Goal: Find specific page/section: Find specific page/section

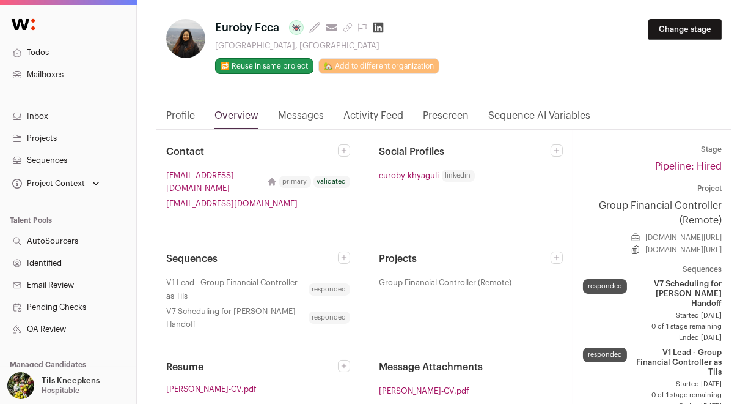
scroll to position [29, 0]
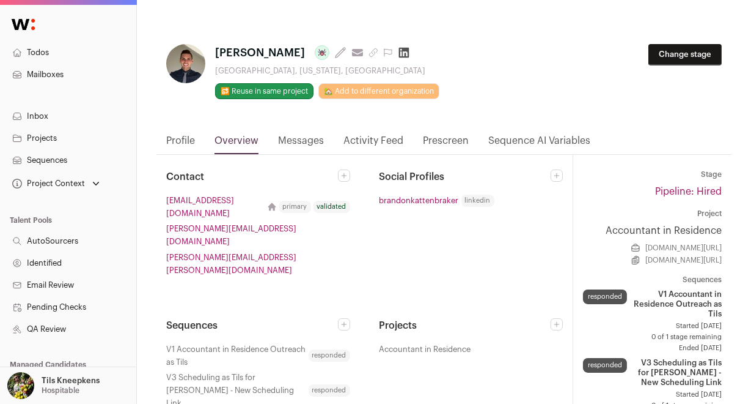
click at [369, 51] on icon "submit" at bounding box center [374, 53] width 10 height 10
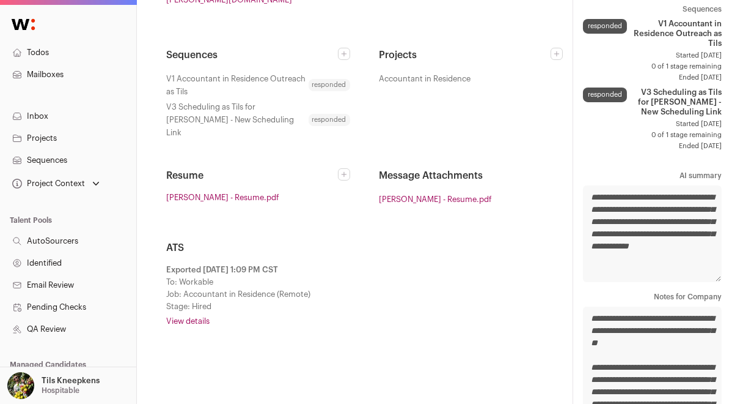
scroll to position [272, 0]
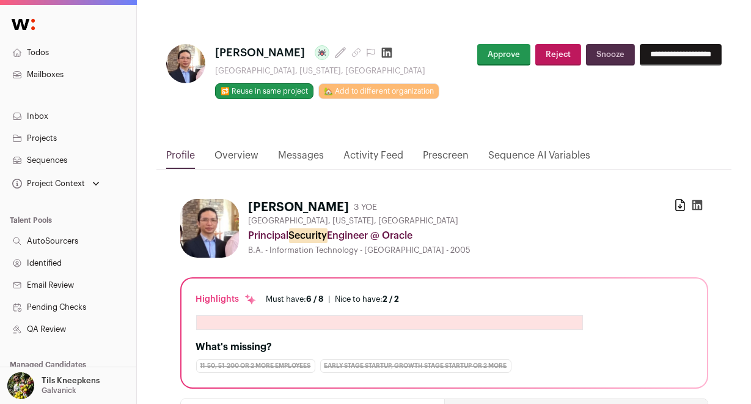
scroll to position [15, 0]
